Goal: Information Seeking & Learning: Check status

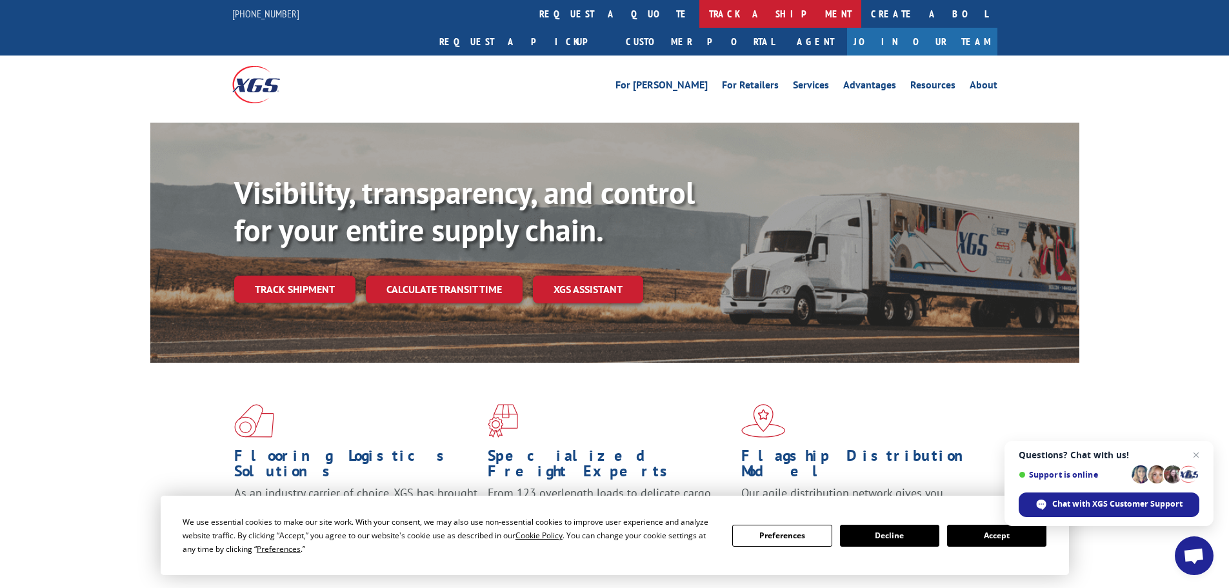
click at [700, 17] on link "track a shipment" at bounding box center [781, 14] width 162 height 28
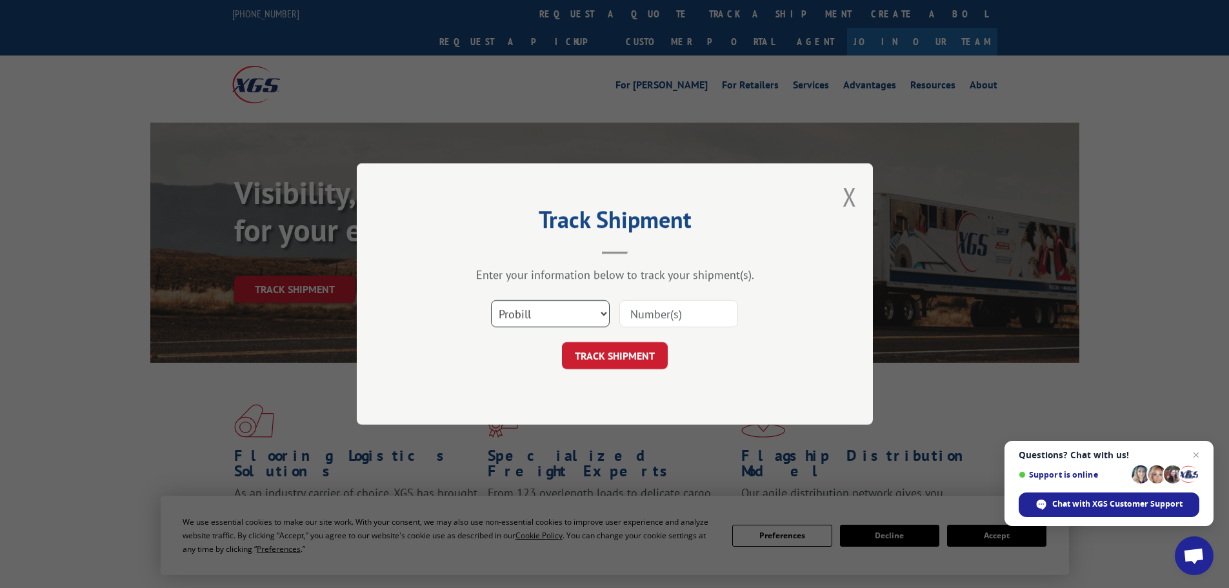
click at [563, 316] on select "Select category... Probill BOL PO" at bounding box center [550, 313] width 119 height 27
select select "bol"
click at [491, 300] on select "Select category... Probill BOL PO" at bounding box center [550, 313] width 119 height 27
click at [640, 314] on input at bounding box center [679, 313] width 119 height 27
paste input "856983"
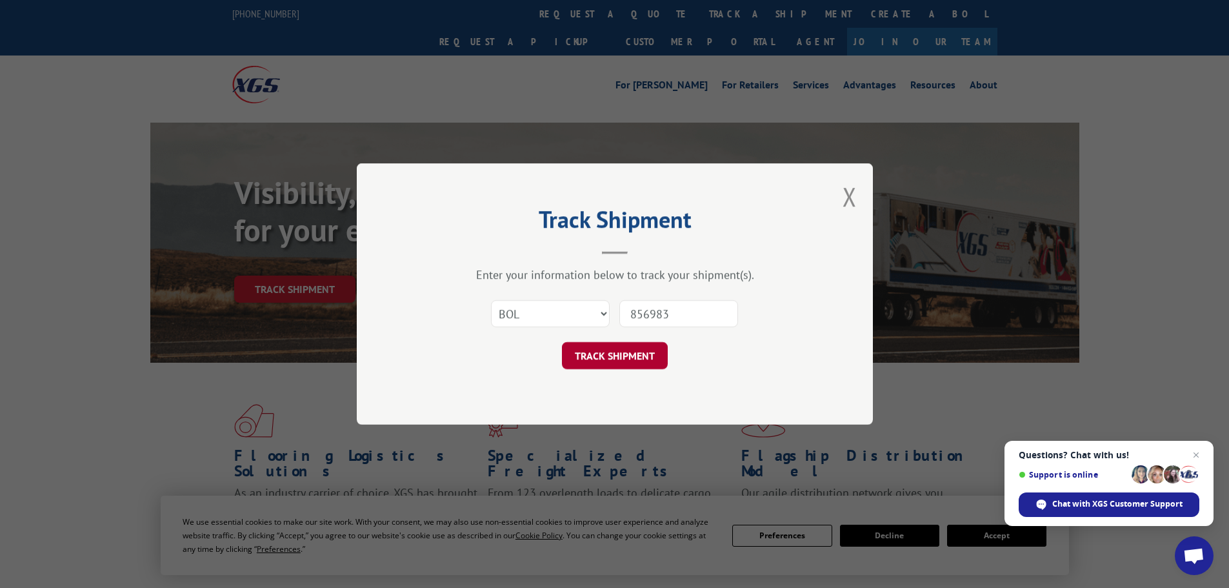
type input "856983"
click at [640, 343] on button "TRACK SHIPMENT" at bounding box center [615, 355] width 106 height 27
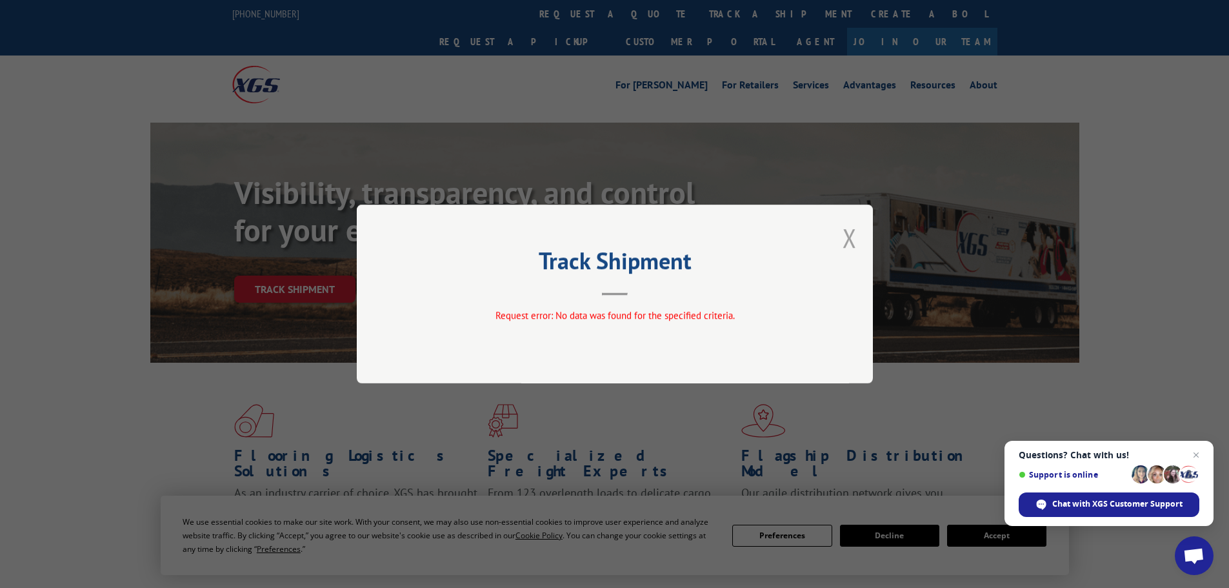
click at [854, 240] on button "Close modal" at bounding box center [850, 238] width 14 height 34
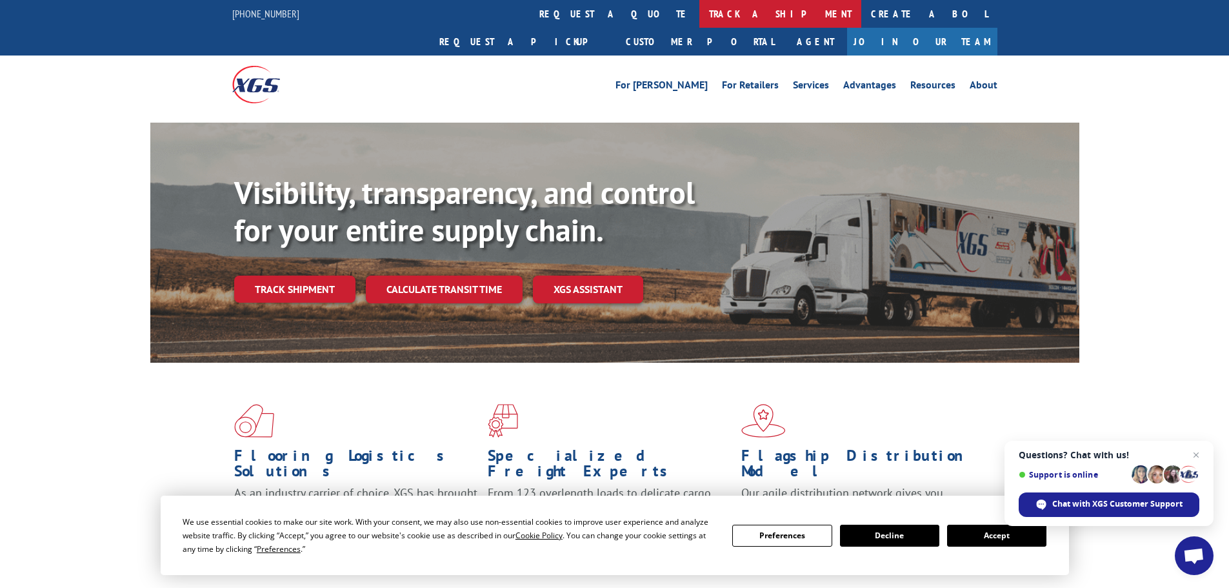
click at [700, 16] on link "track a shipment" at bounding box center [781, 14] width 162 height 28
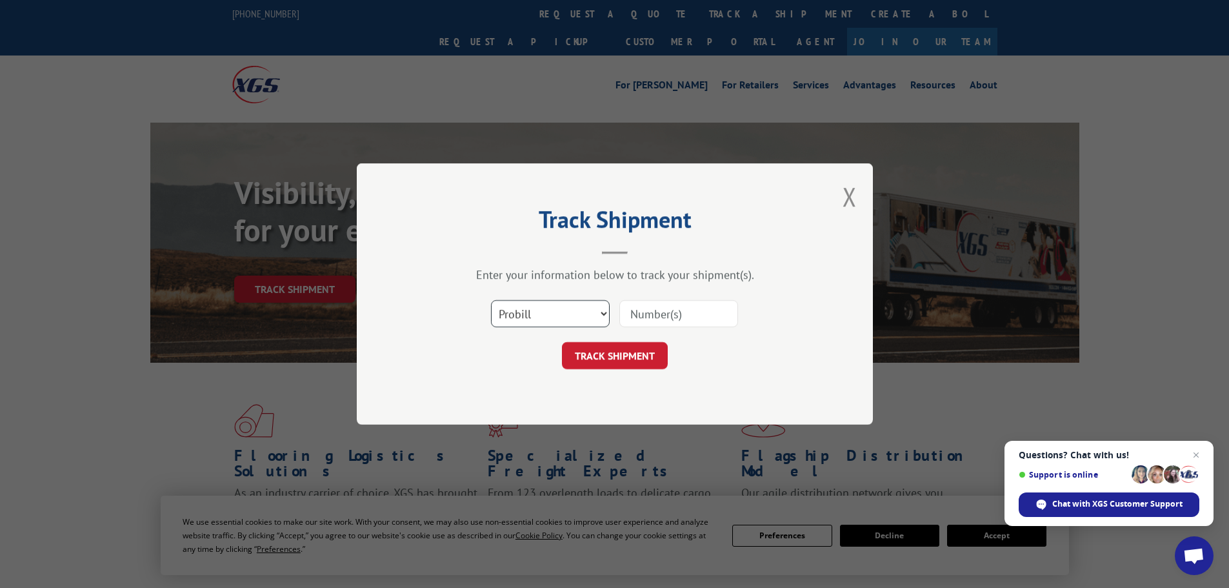
click at [522, 316] on select "Select category... Probill BOL PO" at bounding box center [550, 313] width 119 height 27
click at [523, 316] on select "Select category... Probill BOL PO" at bounding box center [550, 313] width 119 height 27
click at [629, 314] on input at bounding box center [679, 313] width 119 height 27
paste input "856983"
type input "856983"
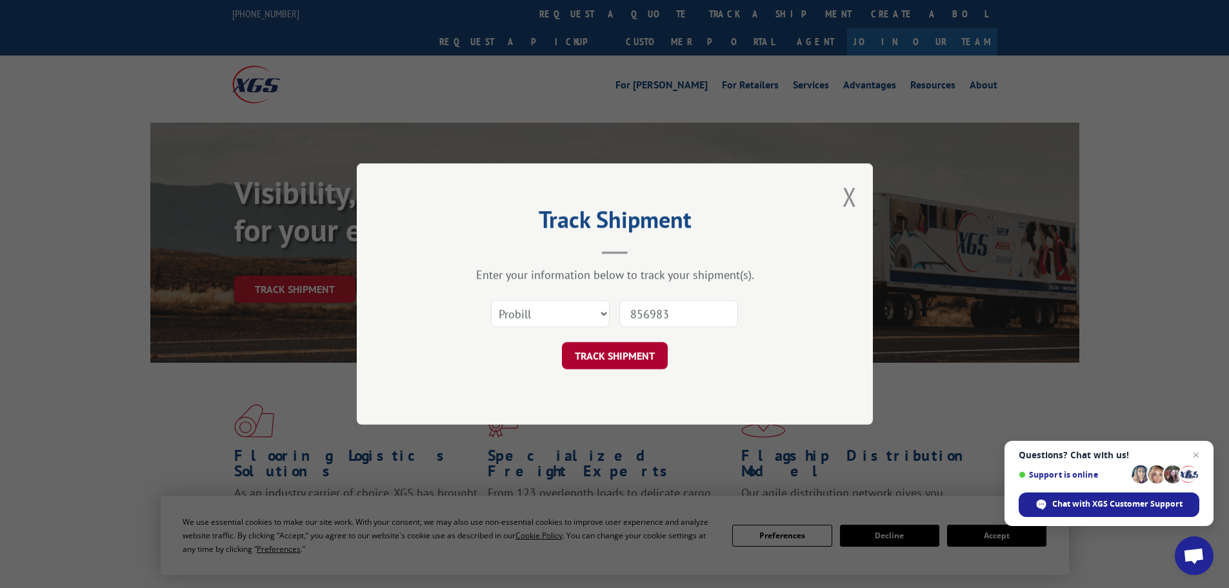
click at [626, 354] on button "TRACK SHIPMENT" at bounding box center [615, 355] width 106 height 27
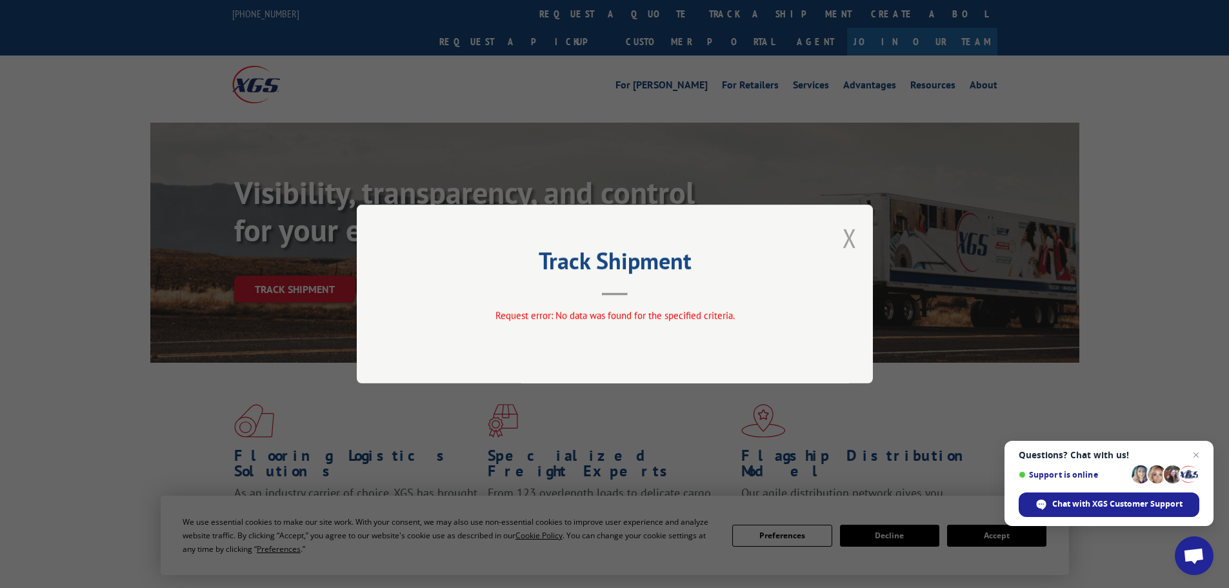
click at [854, 234] on button "Close modal" at bounding box center [850, 238] width 14 height 34
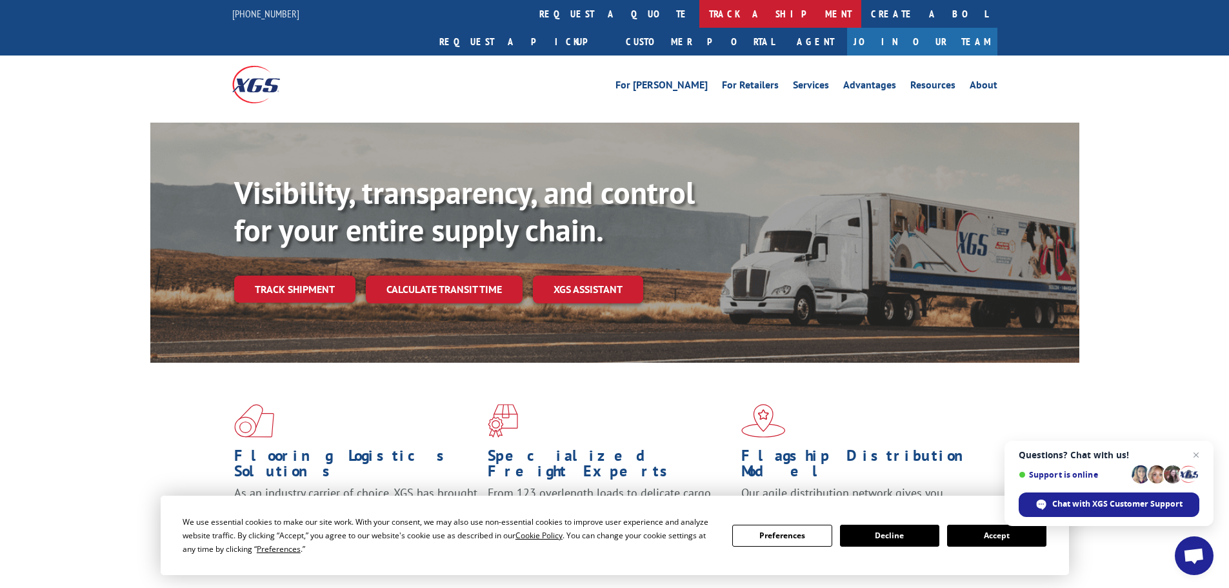
click at [700, 11] on link "track a shipment" at bounding box center [781, 14] width 162 height 28
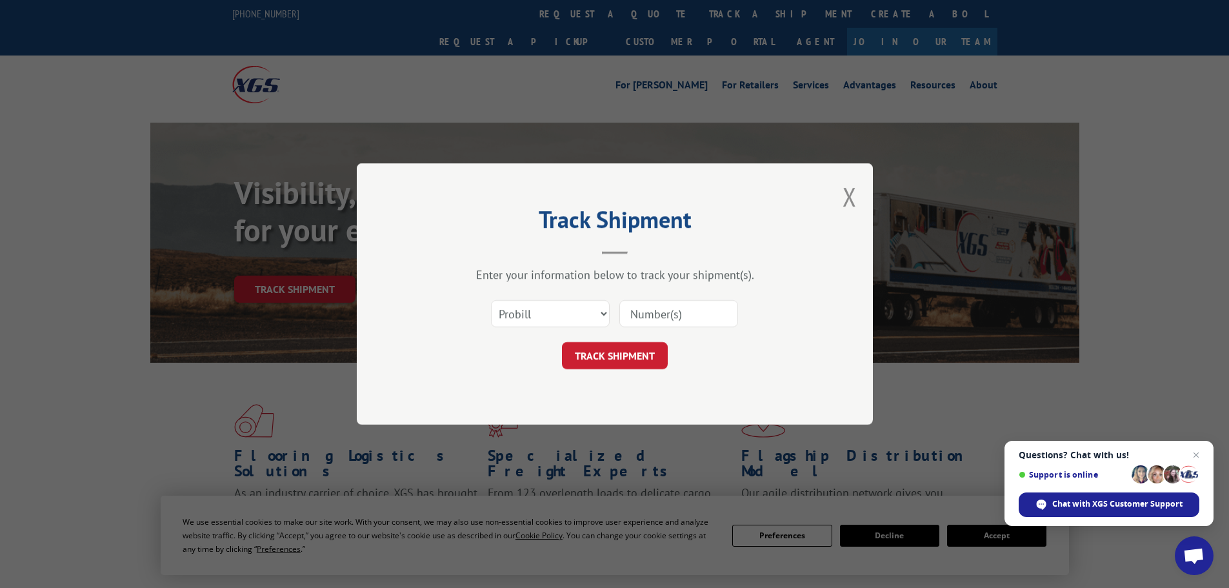
click at [645, 315] on input at bounding box center [679, 313] width 119 height 27
paste input "17450201"
type input "17450201"
click at [612, 361] on button "TRACK SHIPMENT" at bounding box center [615, 355] width 106 height 27
